Goal: Task Accomplishment & Management: Use online tool/utility

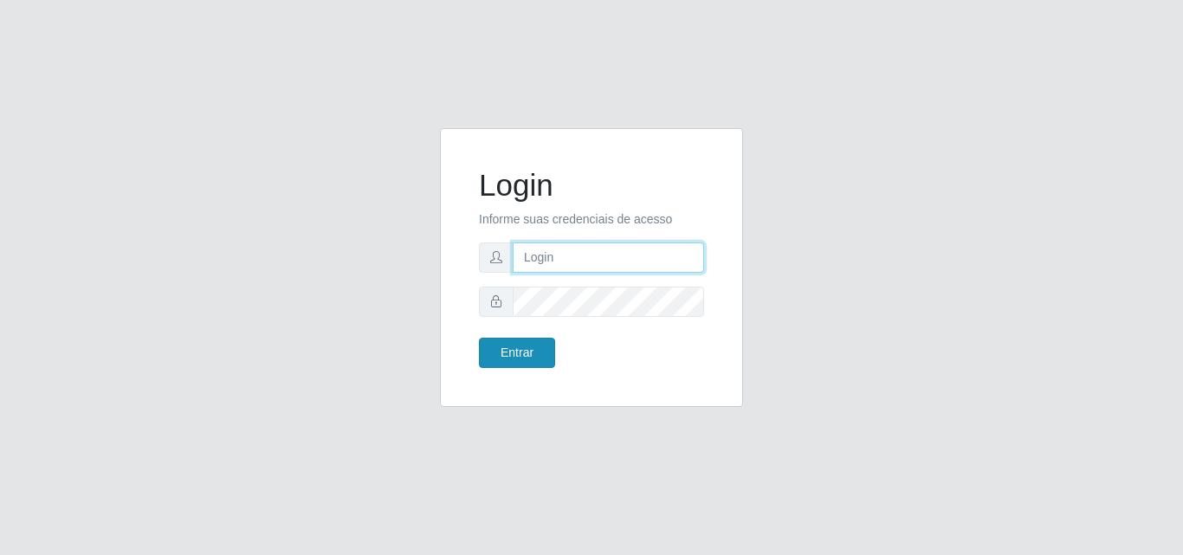
type input "[EMAIL_ADDRESS][DOMAIN_NAME]"
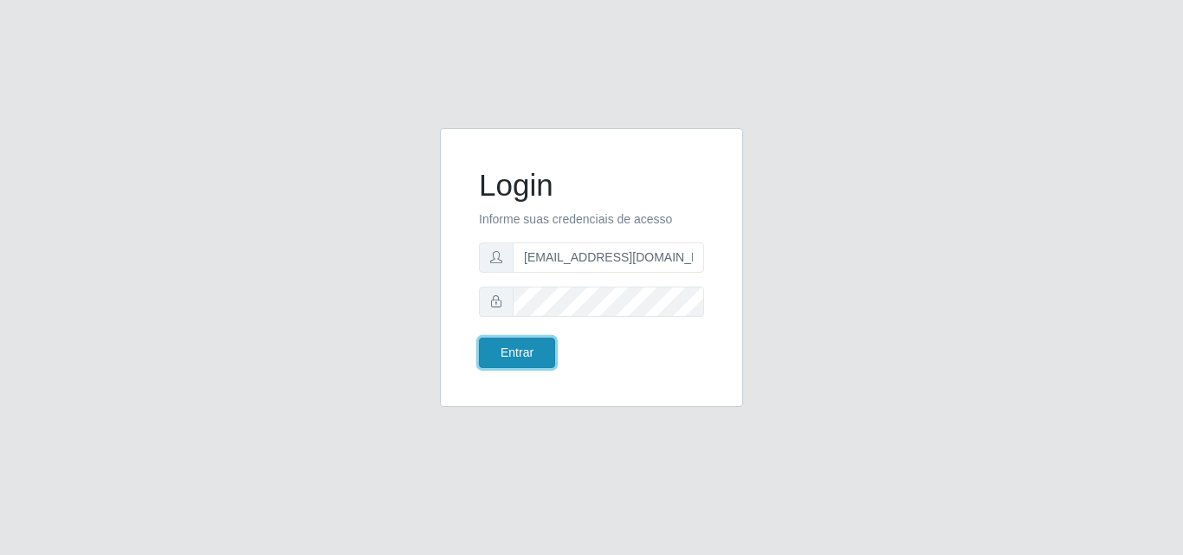
click at [515, 358] on button "Entrar" at bounding box center [517, 353] width 76 height 30
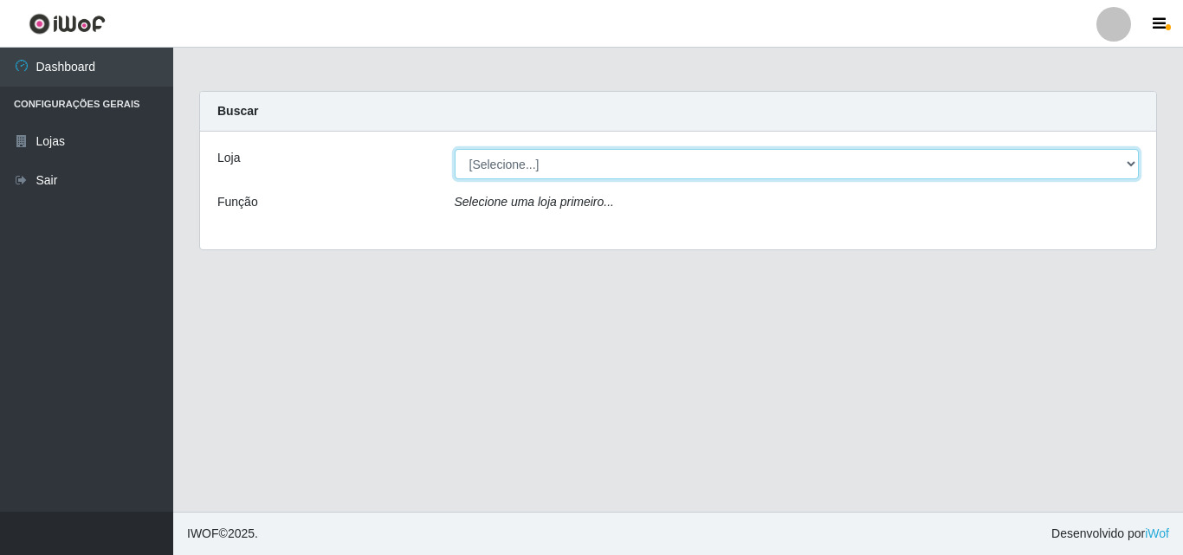
click at [1128, 167] on select "[Selecione...] Rede Potiguar 1 - Macaíba" at bounding box center [797, 164] width 685 height 30
select select "100"
click at [455, 149] on select "[Selecione...] Rede Potiguar 1 - Macaíba" at bounding box center [797, 164] width 685 height 30
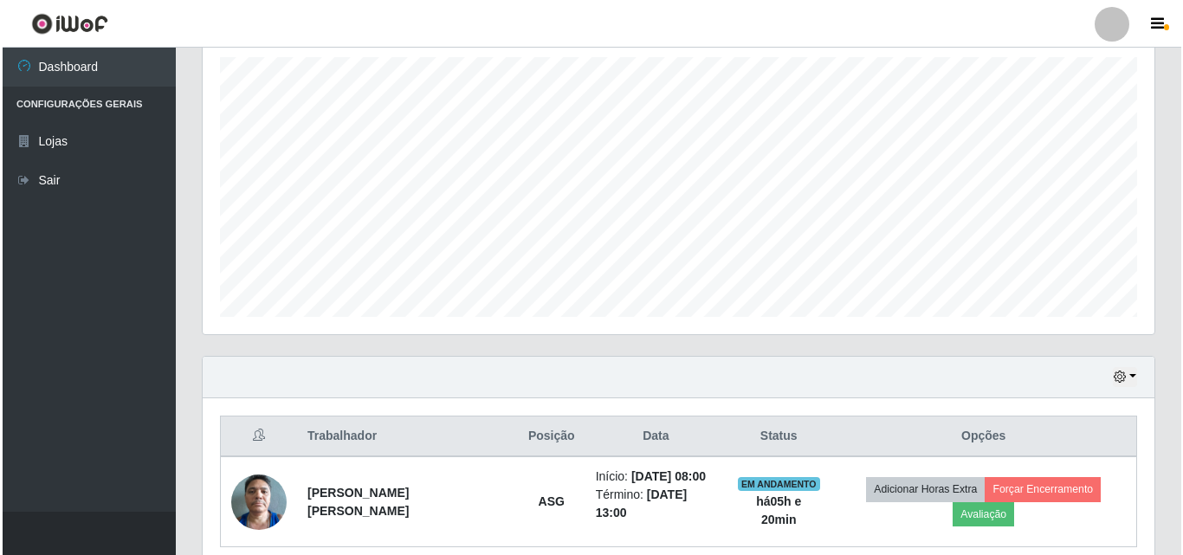
scroll to position [277, 0]
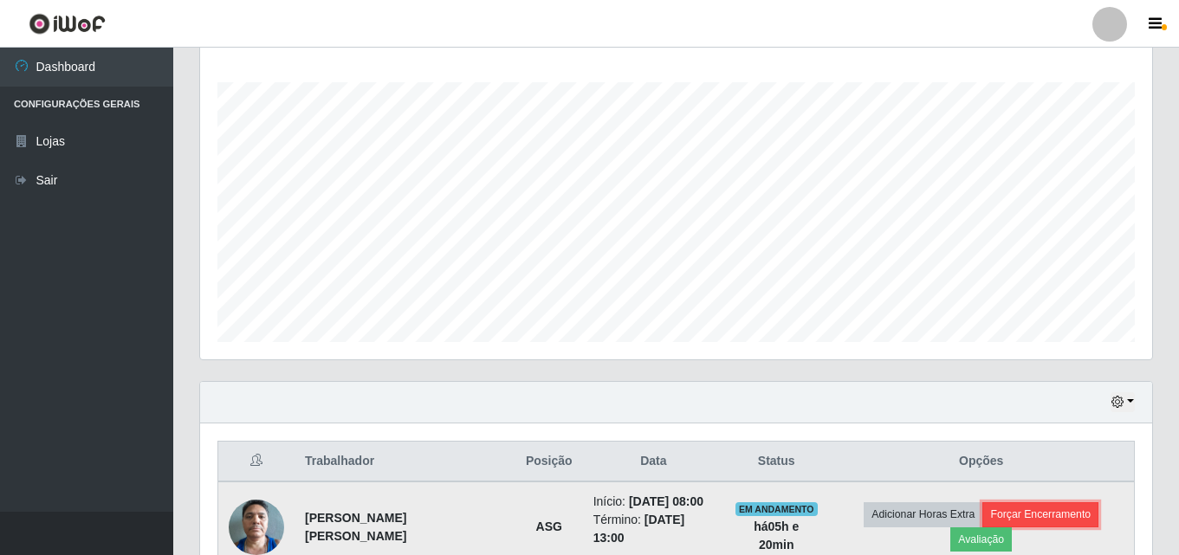
click at [994, 516] on button "Forçar Encerramento" at bounding box center [1040, 514] width 116 height 24
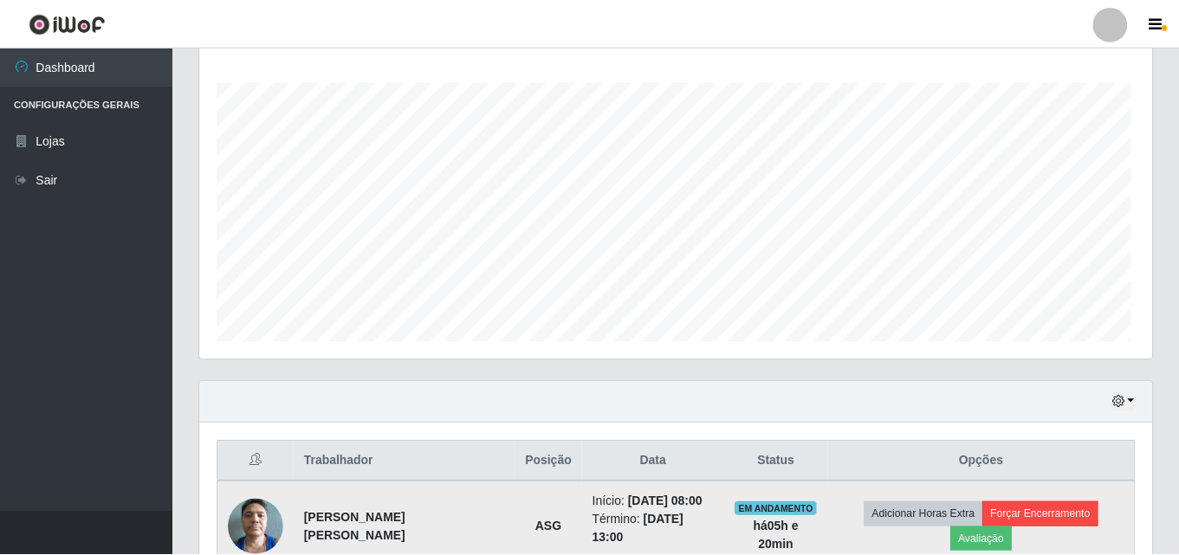
scroll to position [360, 943]
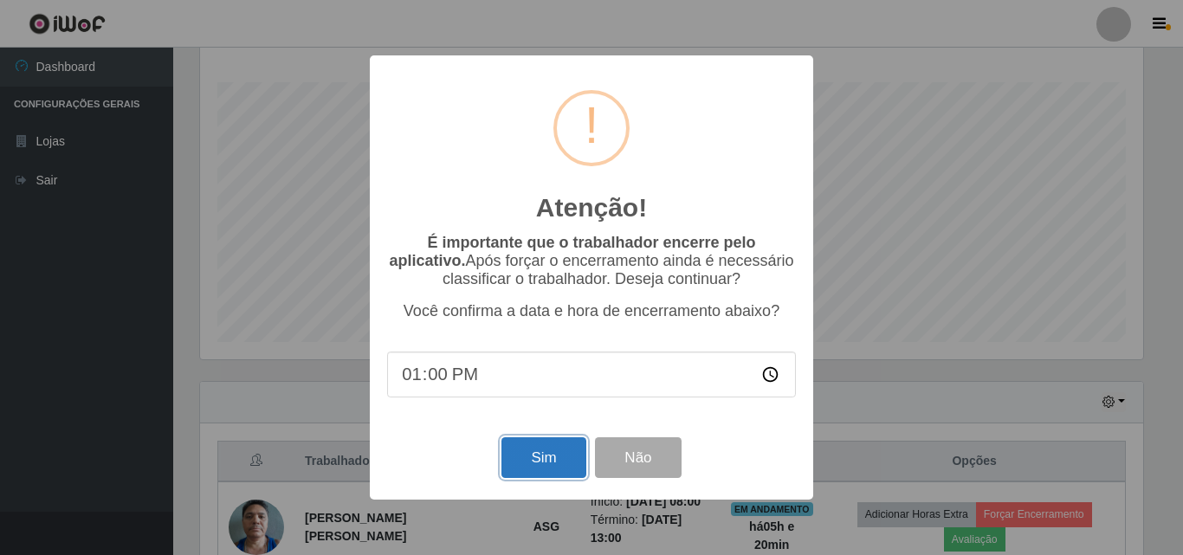
click at [544, 461] on button "Sim" at bounding box center [544, 458] width 84 height 41
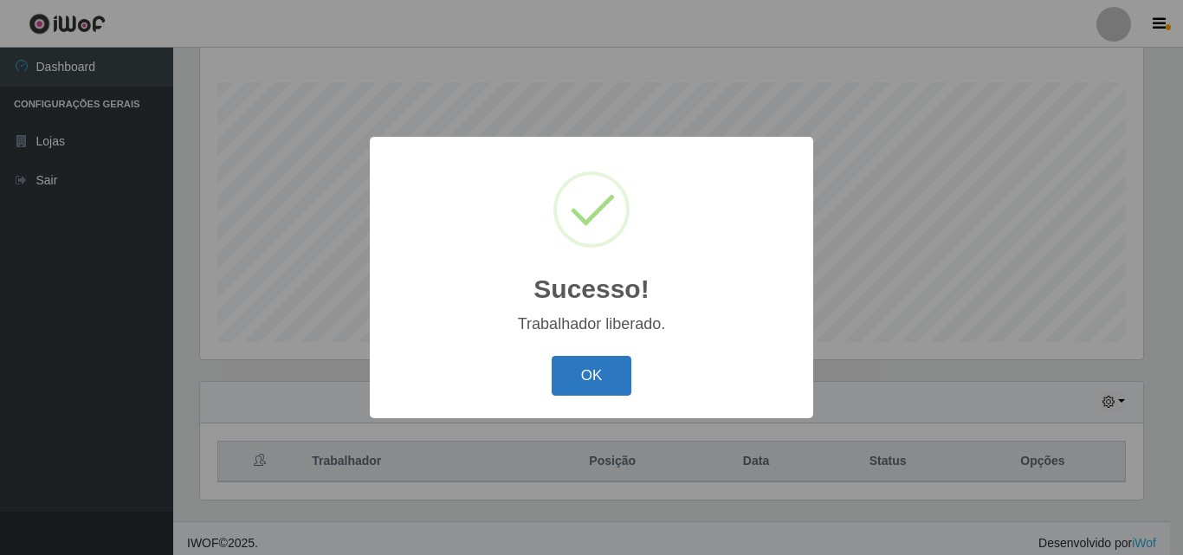
drag, startPoint x: 594, startPoint y: 376, endPoint x: 592, endPoint y: 397, distance: 21.0
click at [595, 379] on button "OK" at bounding box center [592, 376] width 81 height 41
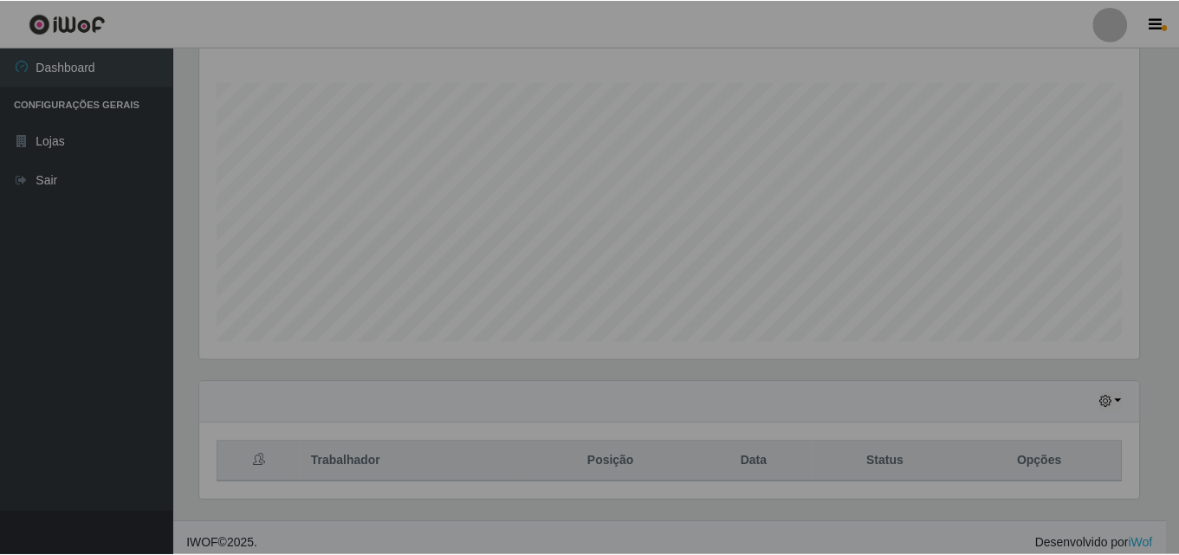
scroll to position [360, 952]
